Goal: Task Accomplishment & Management: Use online tool/utility

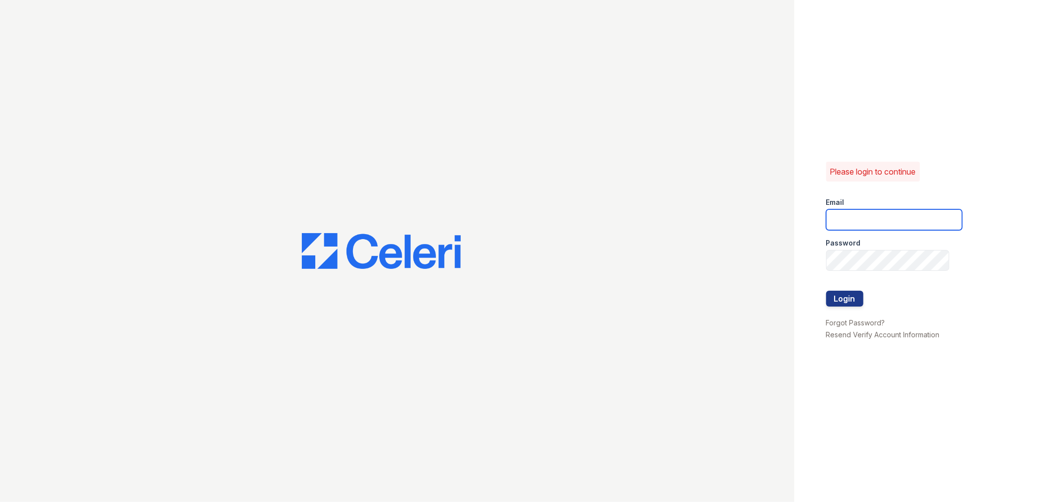
click at [856, 219] on input "email" at bounding box center [894, 219] width 136 height 21
type input "pennstation2@cafmanagement.com"
click at [844, 300] on button "Login" at bounding box center [844, 299] width 37 height 16
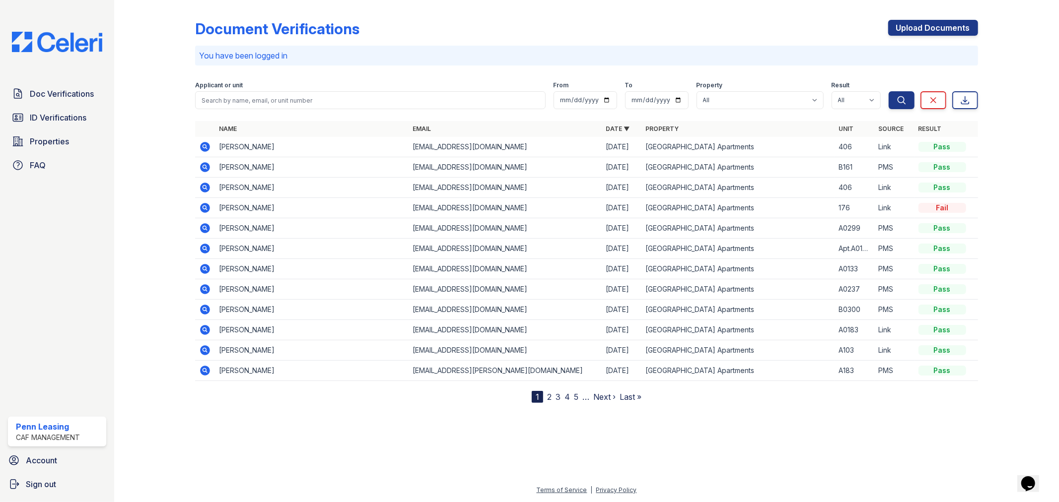
click at [548, 396] on link "2" at bounding box center [549, 397] width 4 height 10
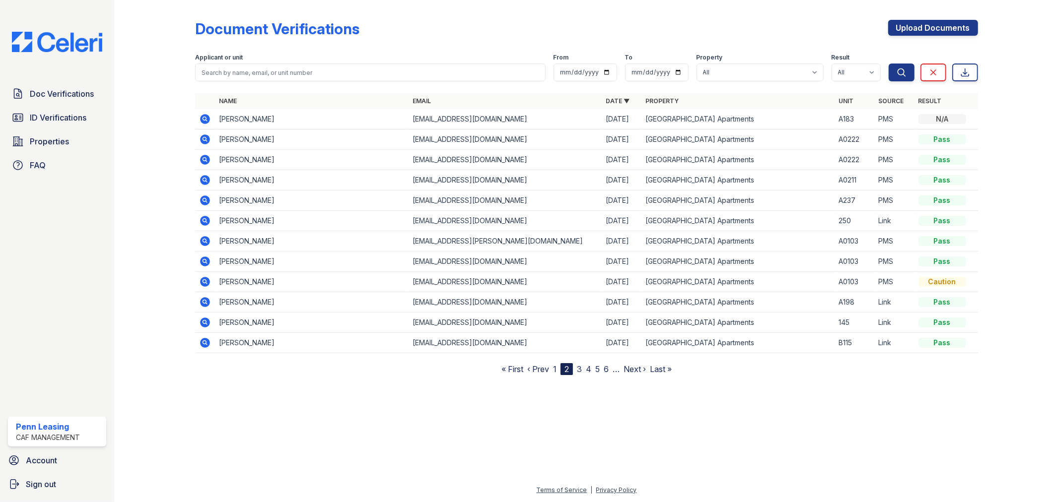
click at [554, 367] on link "1" at bounding box center [554, 369] width 3 height 10
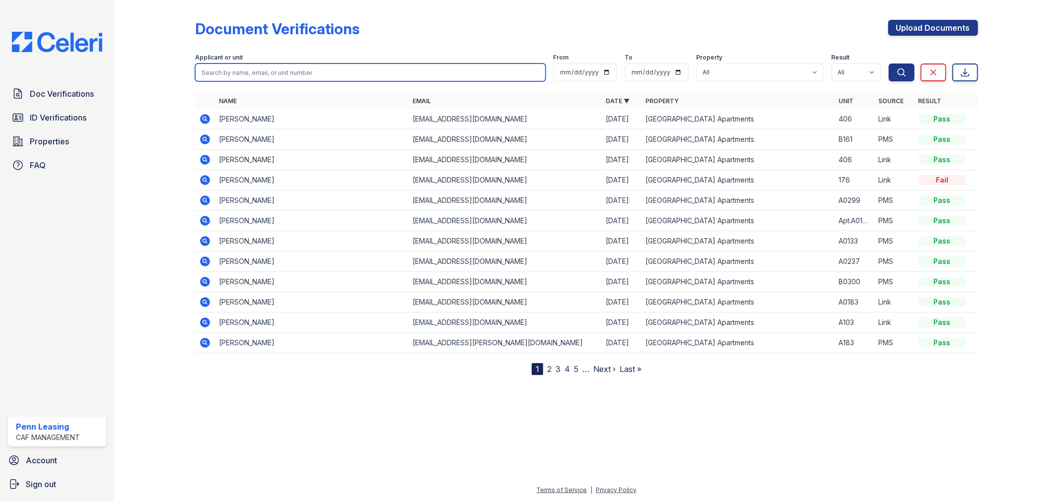
click at [269, 72] on input "search" at bounding box center [370, 73] width 350 height 18
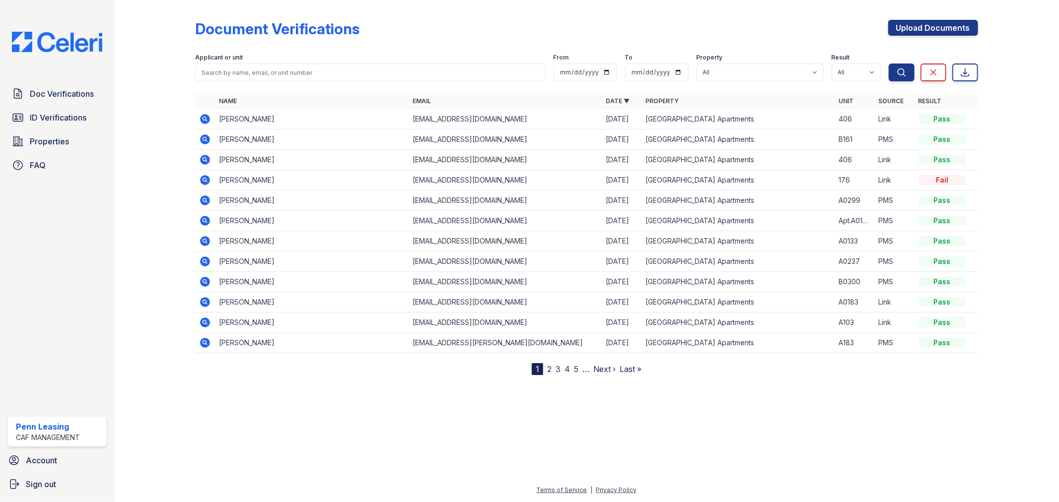
click at [1028, 46] on div at bounding box center [1010, 189] width 65 height 371
